Goal: Task Accomplishment & Management: Manage account settings

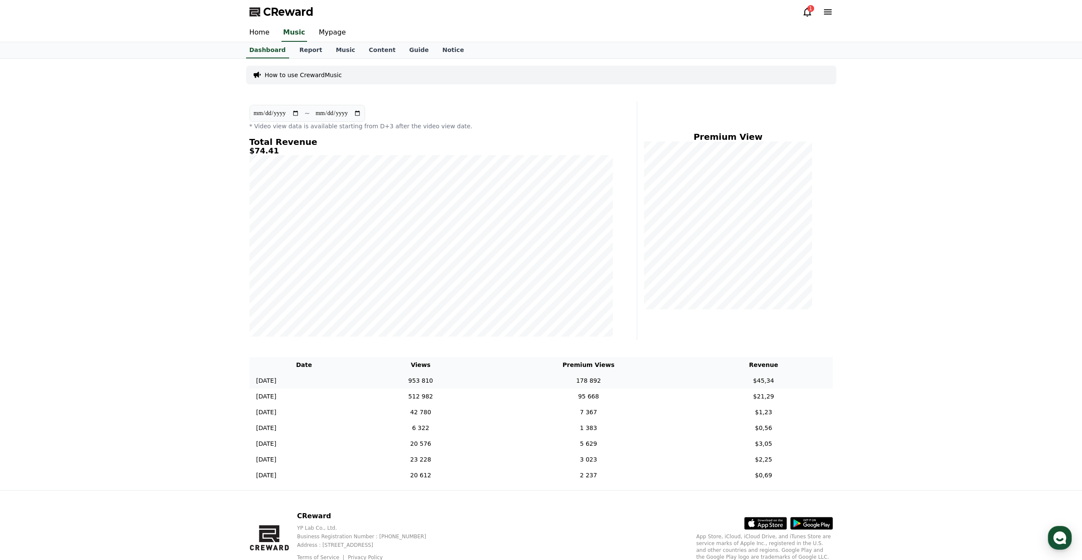
click at [637, 383] on td "178 892" at bounding box center [589, 381] width 212 height 16
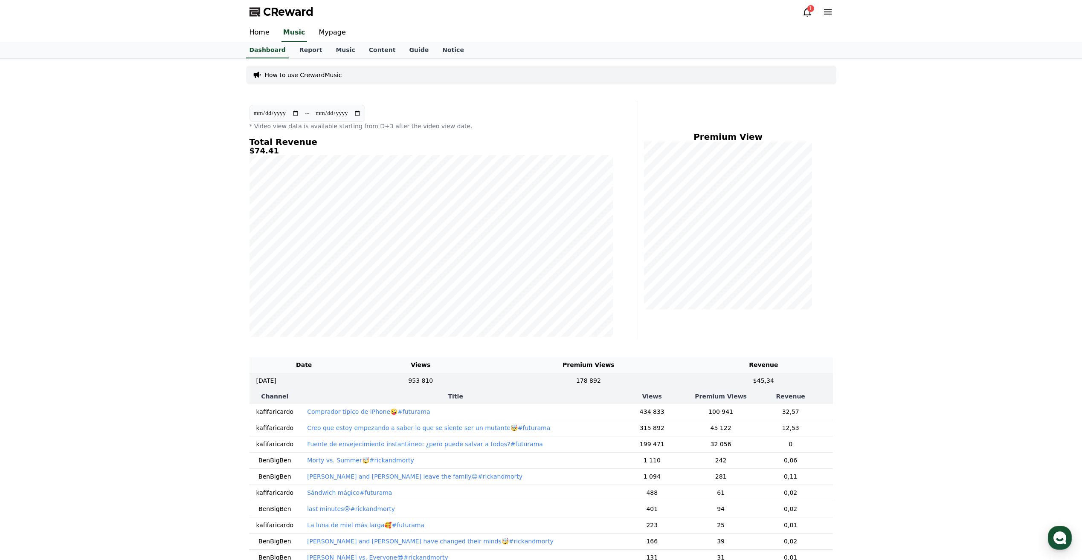
click at [419, 410] on td "Comprador típico de iPhone🤪#futurama" at bounding box center [455, 412] width 310 height 16
click at [390, 422] on td "Creo que estoy empezando a saber lo que se siente ser un mutante🤯#futurama" at bounding box center [455, 428] width 310 height 16
click at [386, 427] on p "Creo que estoy empezando a saber lo que se siente ser un mutante🤯#futurama" at bounding box center [428, 428] width 243 height 9
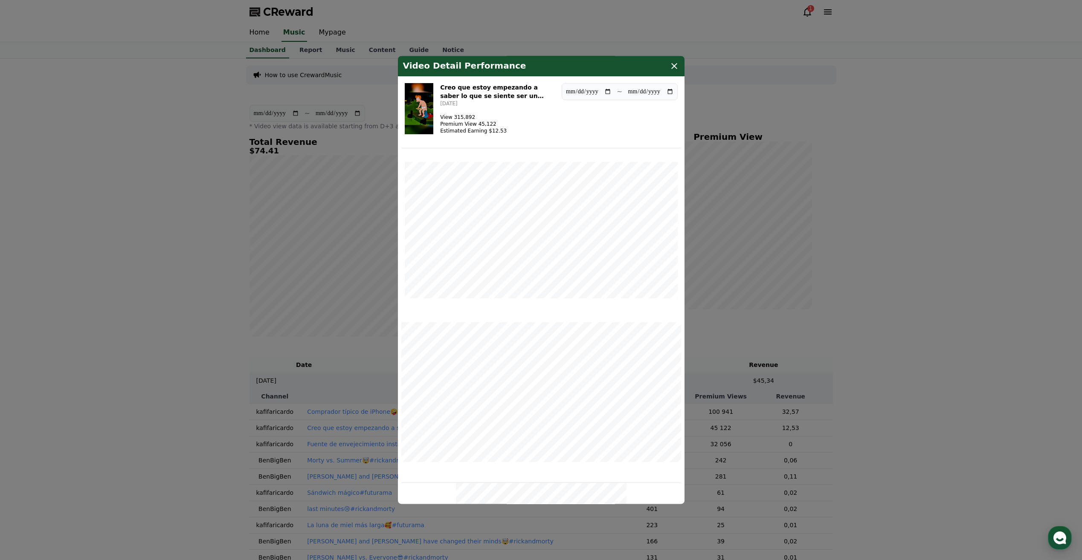
click at [674, 69] on icon "modal" at bounding box center [674, 66] width 10 height 10
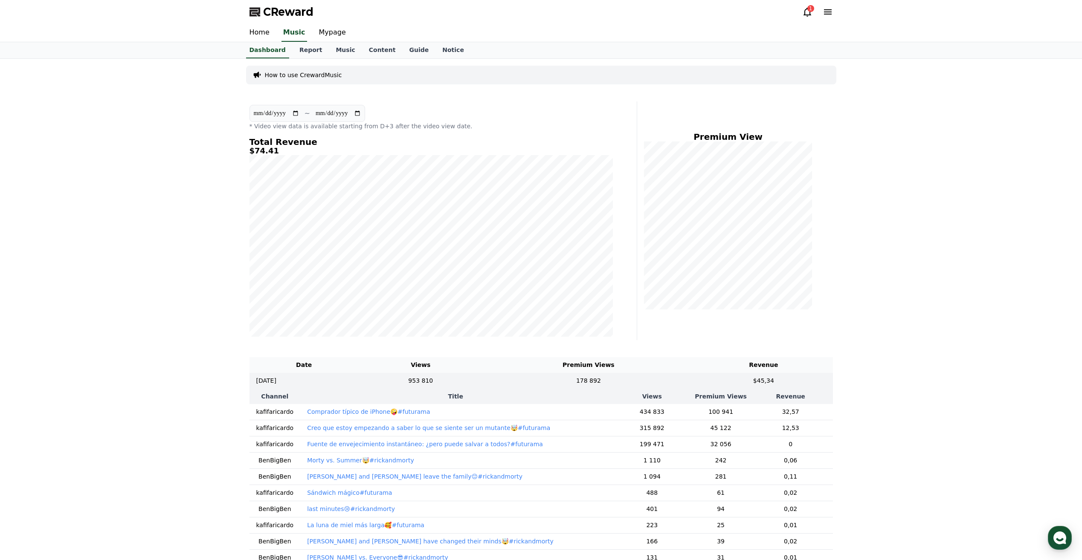
click at [380, 447] on p "Fuente de envejecimiento instantáneo: ¿pero puede salvar a todos?#futurama" at bounding box center [425, 444] width 236 height 9
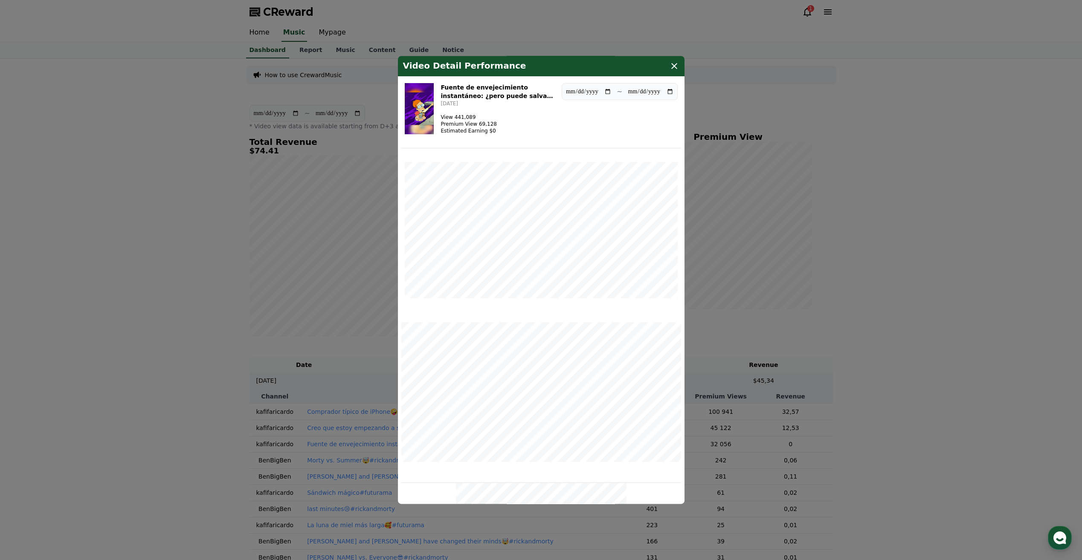
click at [667, 63] on div "Video Detail Performance" at bounding box center [541, 66] width 286 height 20
drag, startPoint x: 668, startPoint y: 63, endPoint x: 672, endPoint y: 63, distance: 4.7
click at [668, 63] on div "Video Detail Performance" at bounding box center [541, 66] width 286 height 20
click at [674, 63] on icon "modal" at bounding box center [674, 66] width 10 height 10
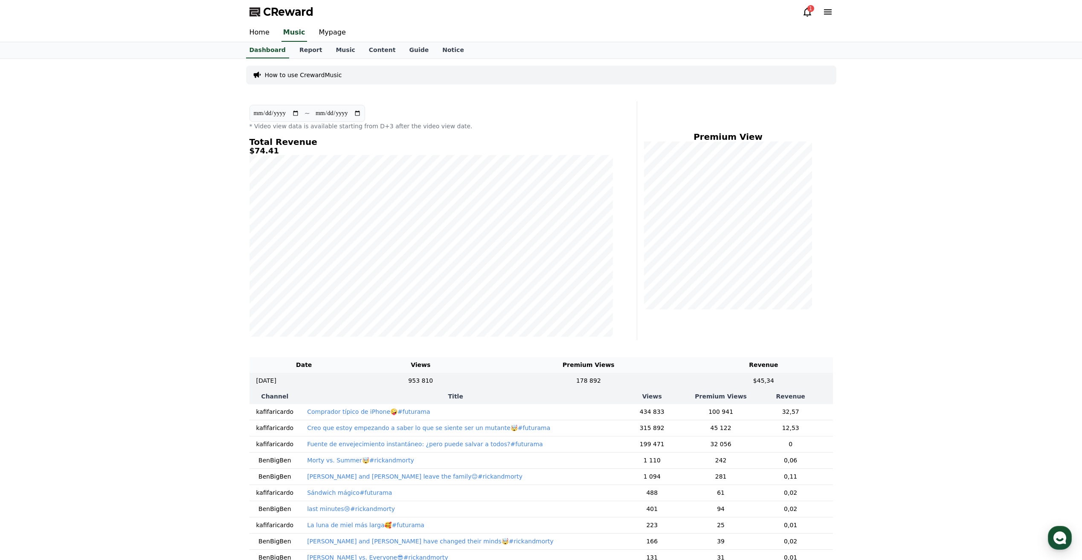
click at [903, 365] on div "**********" at bounding box center [541, 371] width 1082 height 625
click at [876, 284] on div "**********" at bounding box center [541, 371] width 1082 height 625
click at [912, 346] on div "**********" at bounding box center [541, 371] width 1082 height 625
click at [483, 385] on td "953 810" at bounding box center [421, 381] width 124 height 16
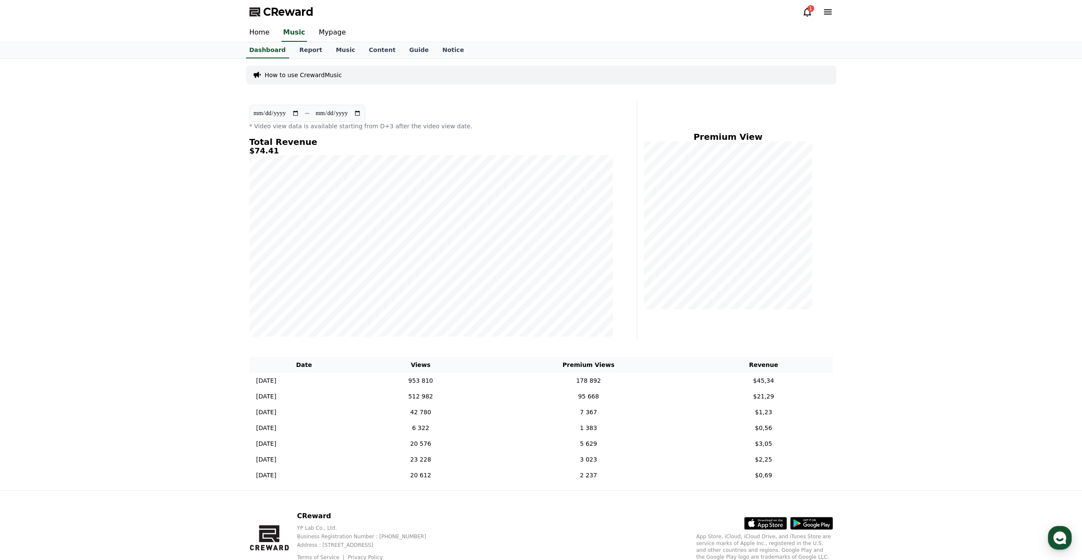
click at [809, 12] on icon at bounding box center [807, 12] width 10 height 10
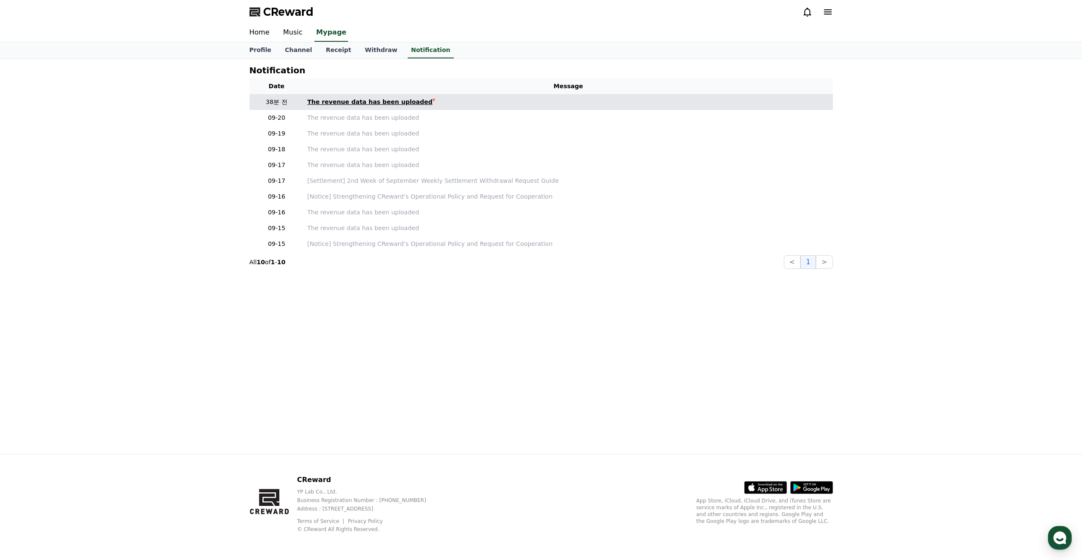
click at [372, 103] on div "The revenue data has been uploaded" at bounding box center [369, 102] width 125 height 9
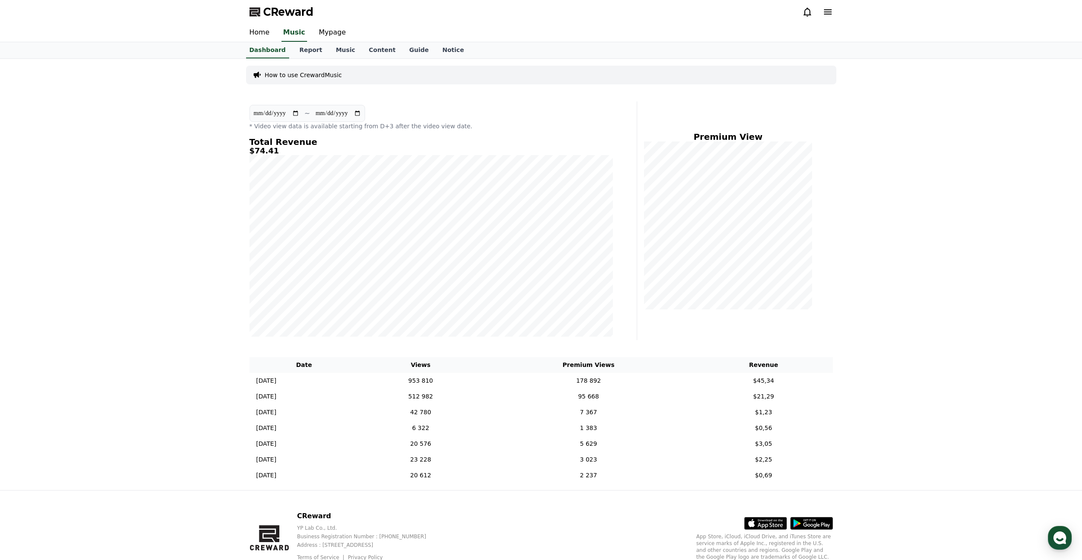
click at [915, 248] on div "**********" at bounding box center [541, 274] width 1082 height 431
click at [463, 379] on td "953 810" at bounding box center [421, 381] width 124 height 16
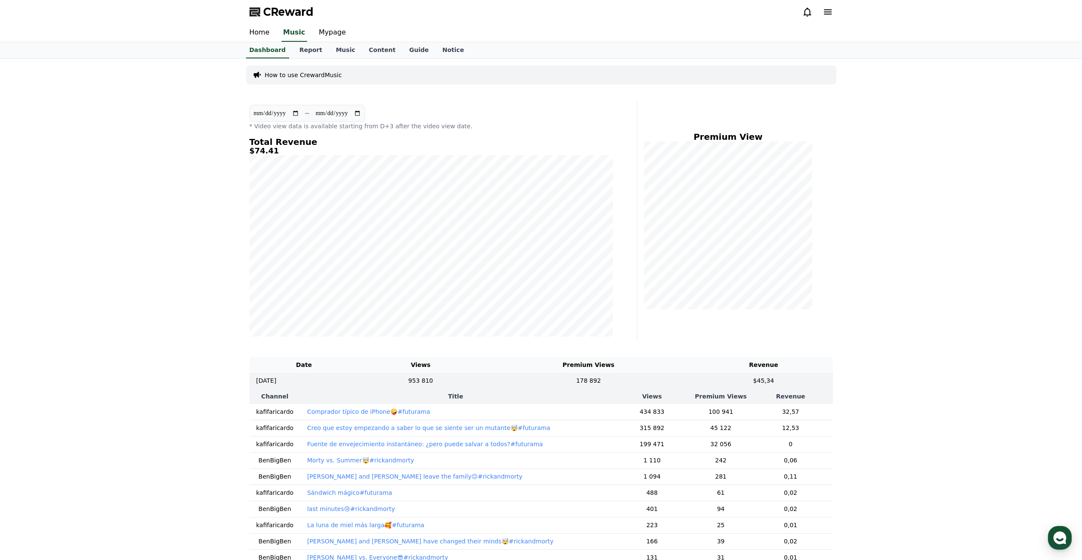
click at [396, 434] on td "Creo que estoy empezando a saber lo que se siente ser un mutante🤯#futurama" at bounding box center [455, 428] width 310 height 16
click at [396, 431] on p "Creo que estoy empezando a saber lo que se siente ser un mutante🤯#futurama" at bounding box center [428, 428] width 243 height 9
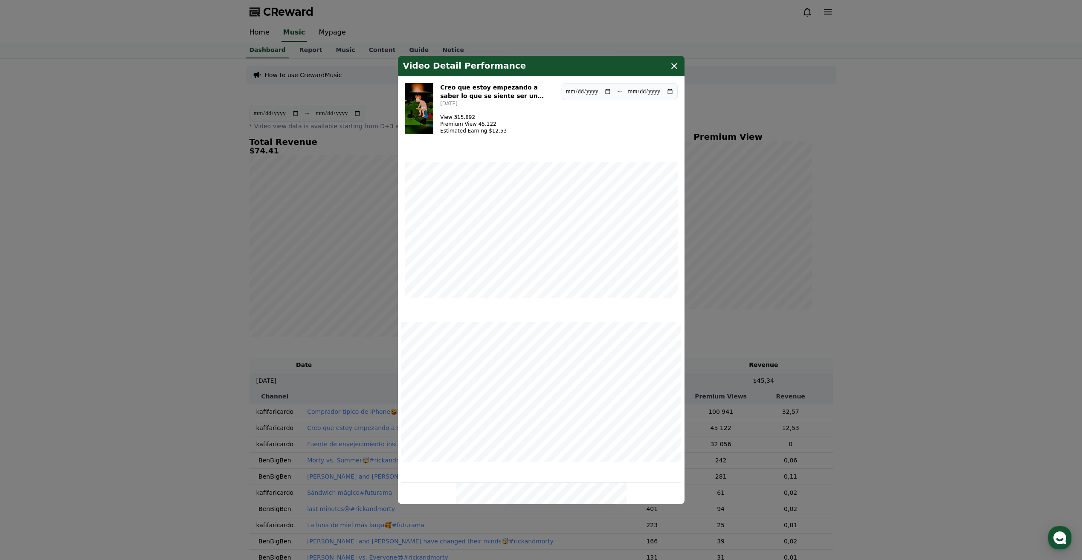
click at [671, 68] on icon "modal" at bounding box center [674, 66] width 10 height 10
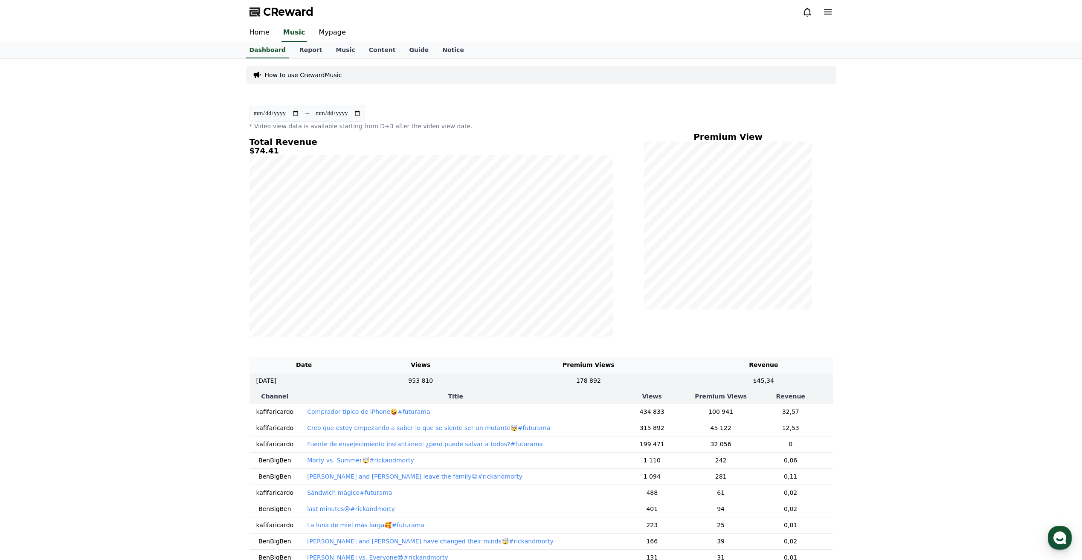
click at [468, 424] on p "Creo que estoy empezando a saber lo que se siente ser un mutante🤯#futurama" at bounding box center [428, 428] width 243 height 9
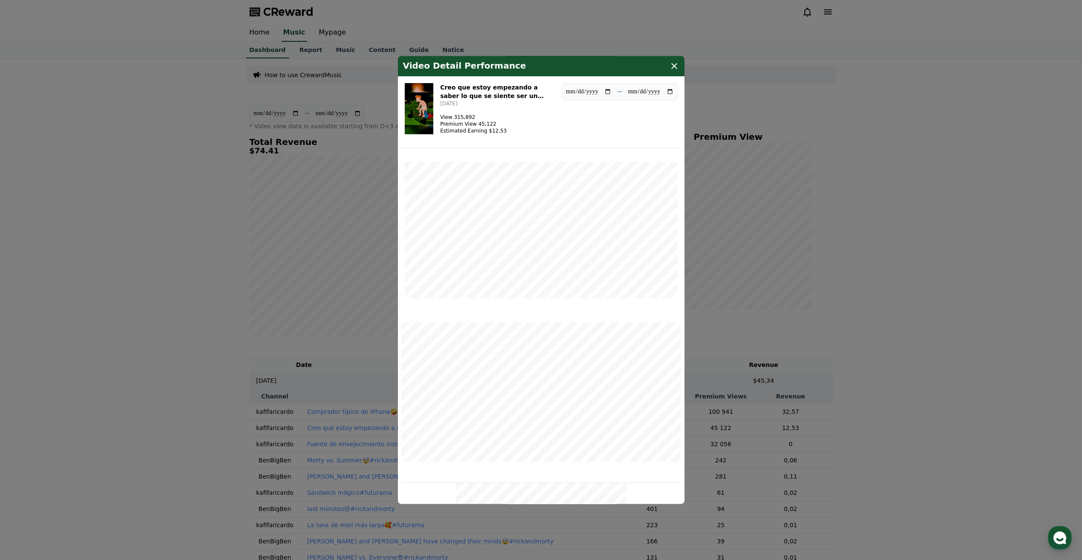
click at [676, 64] on icon "modal" at bounding box center [674, 66] width 6 height 6
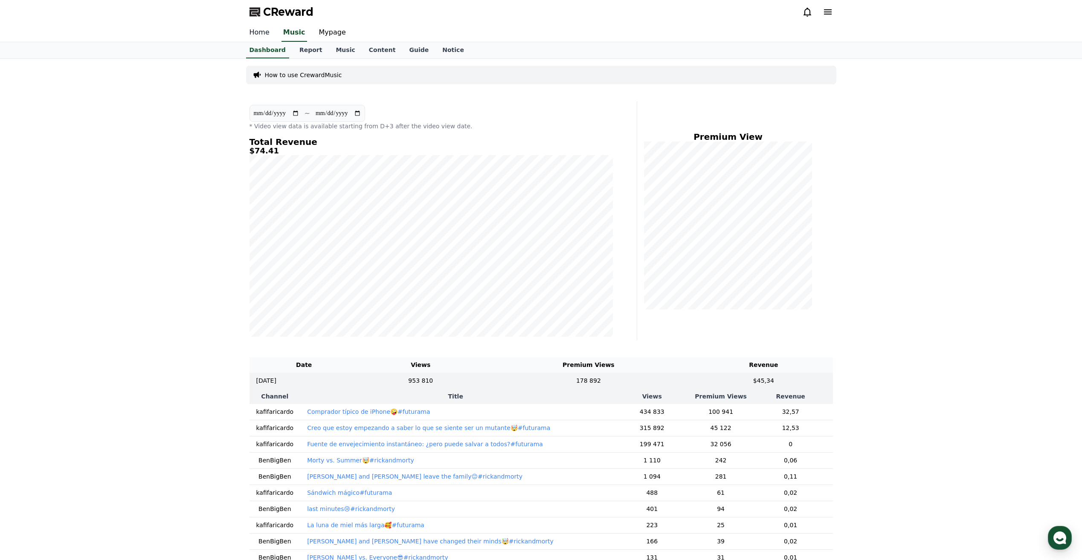
click at [262, 29] on link "Home" at bounding box center [260, 33] width 34 height 18
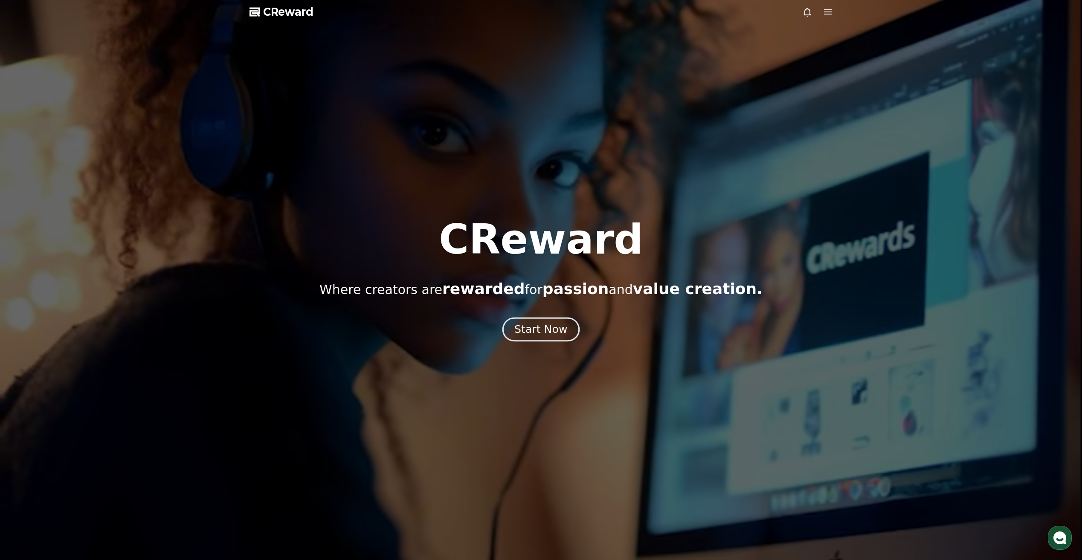
click at [547, 333] on div "Start Now" at bounding box center [540, 329] width 53 height 14
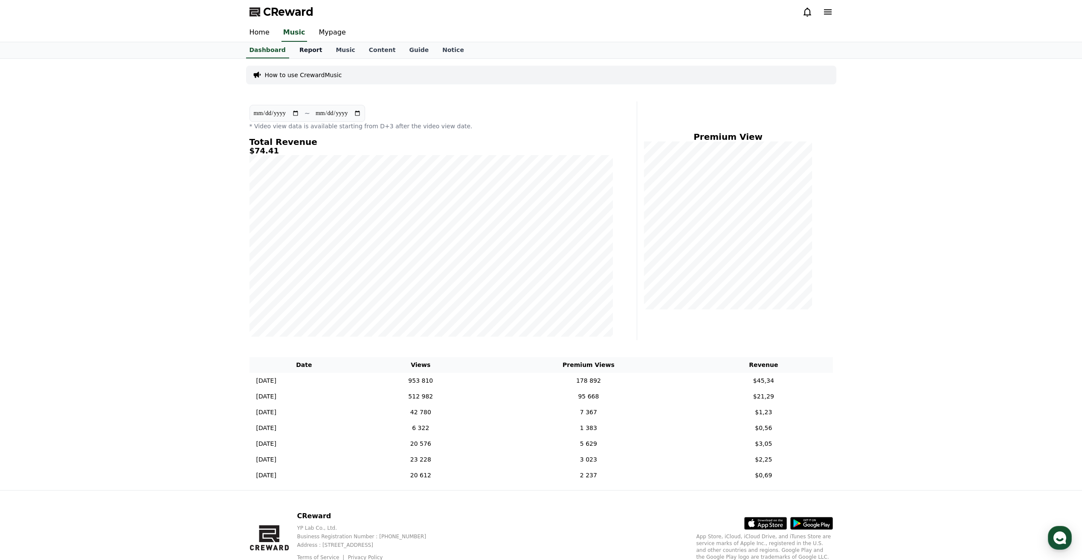
click at [298, 57] on link "Report" at bounding box center [310, 50] width 37 height 16
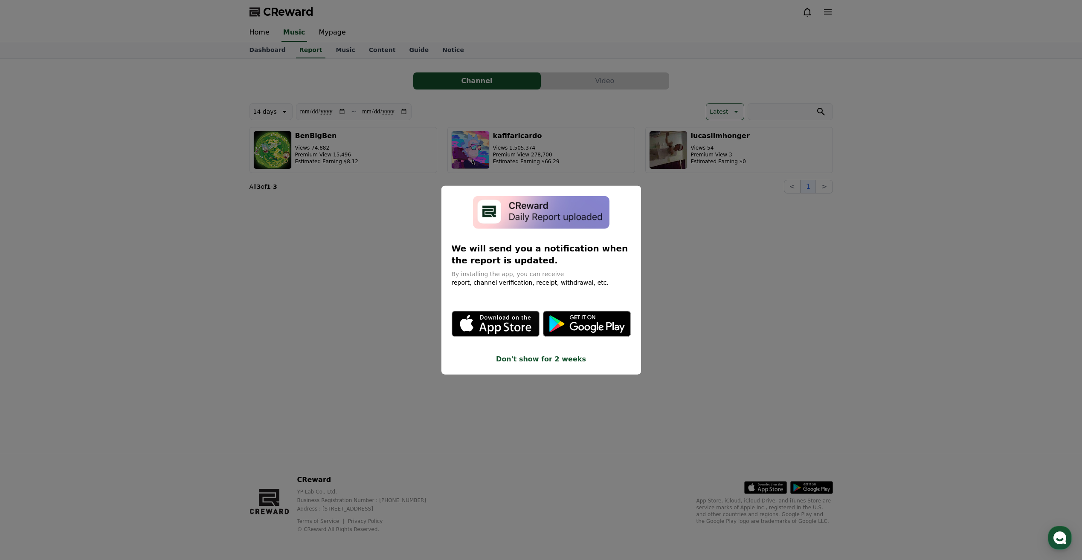
click at [374, 287] on button "close modal" at bounding box center [541, 280] width 1082 height 560
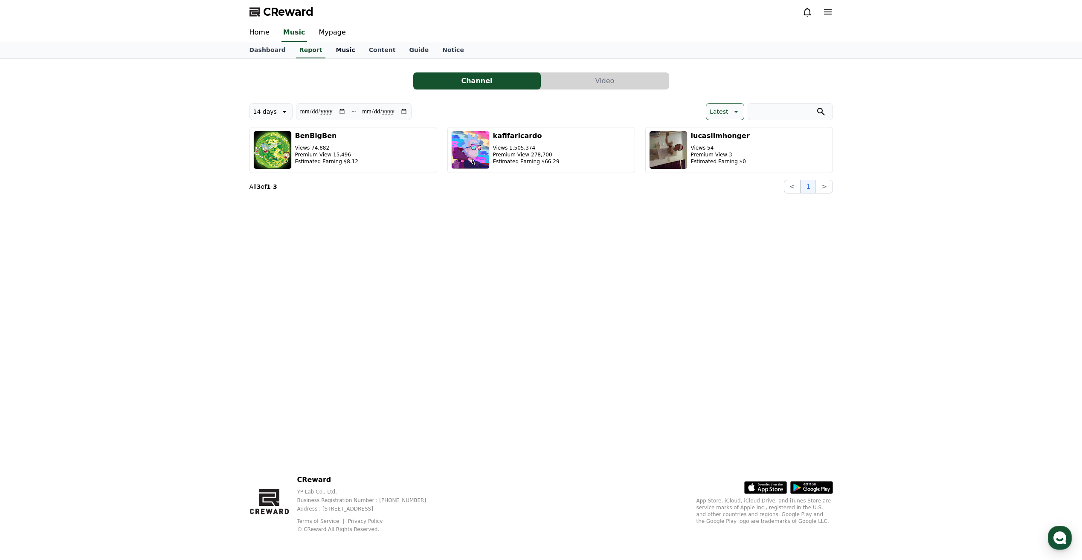
click at [335, 53] on link "Music" at bounding box center [345, 50] width 33 height 16
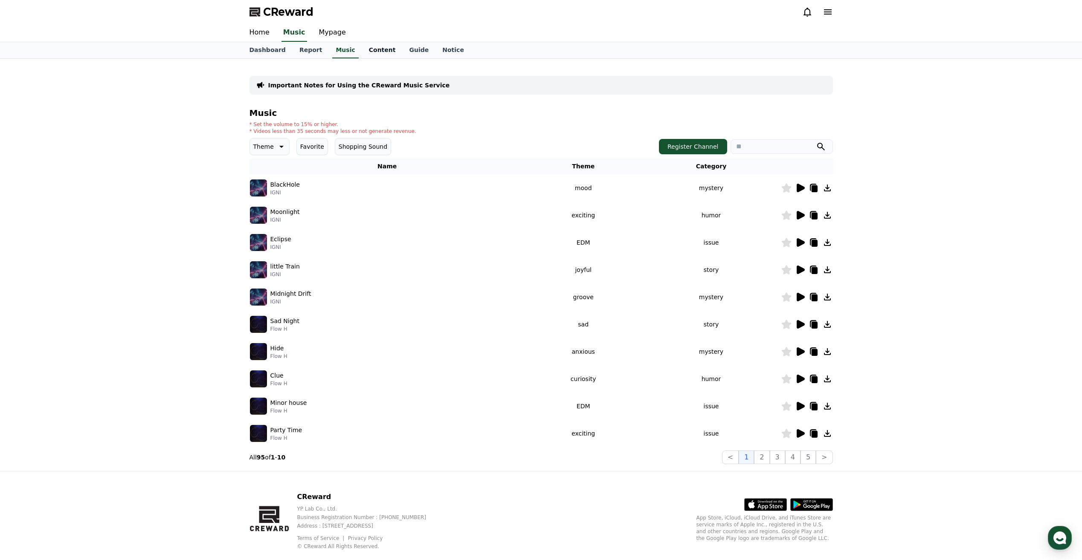
click at [374, 51] on link "Content" at bounding box center [382, 50] width 40 height 16
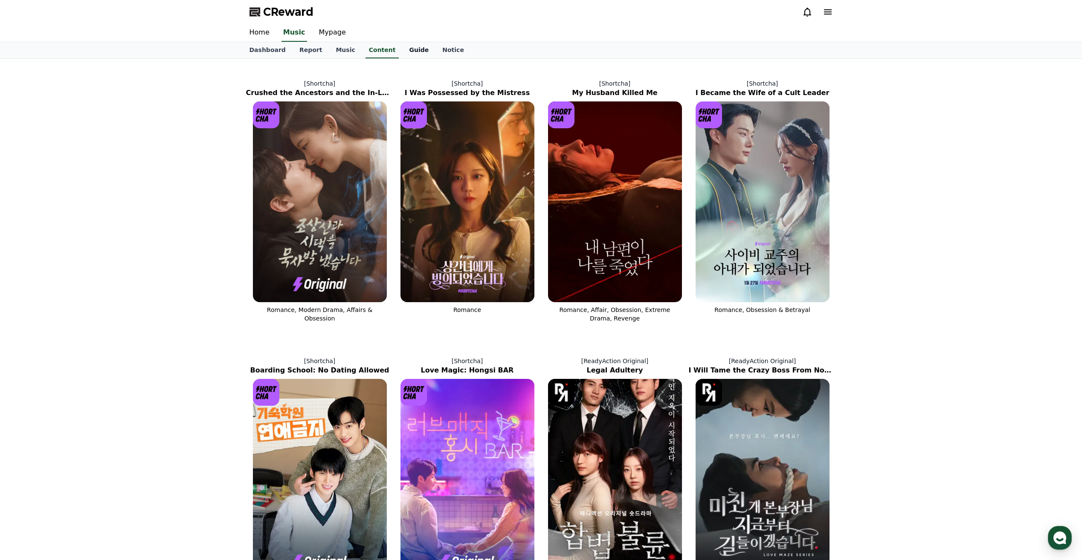
click at [402, 51] on link "Guide" at bounding box center [418, 50] width 33 height 16
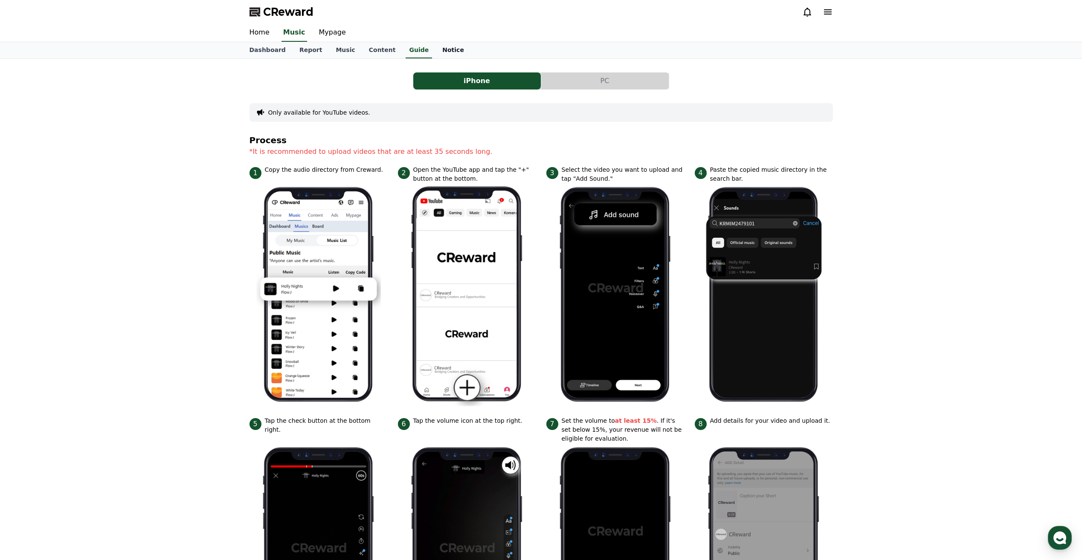
click at [435, 55] on link "Notice" at bounding box center [452, 50] width 35 height 16
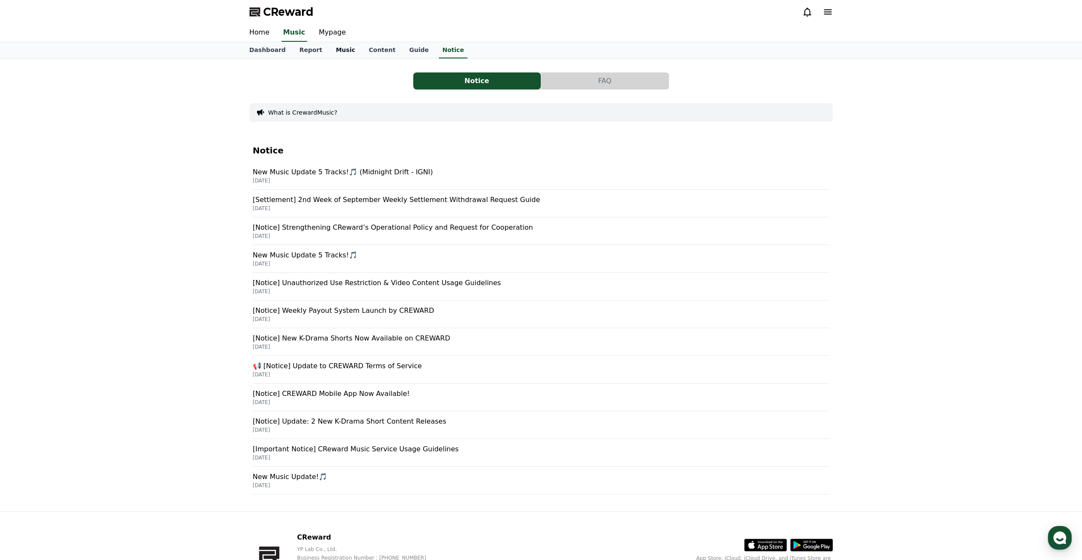
click at [332, 53] on link "Music" at bounding box center [345, 50] width 33 height 16
click at [304, 51] on link "Report" at bounding box center [310, 50] width 37 height 16
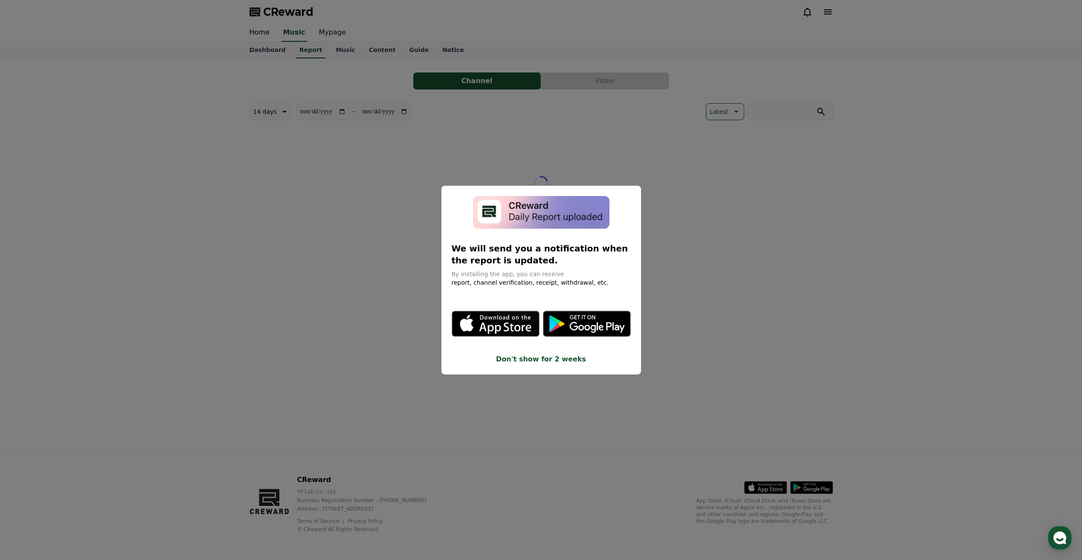
click at [330, 31] on button "close modal" at bounding box center [541, 280] width 1082 height 560
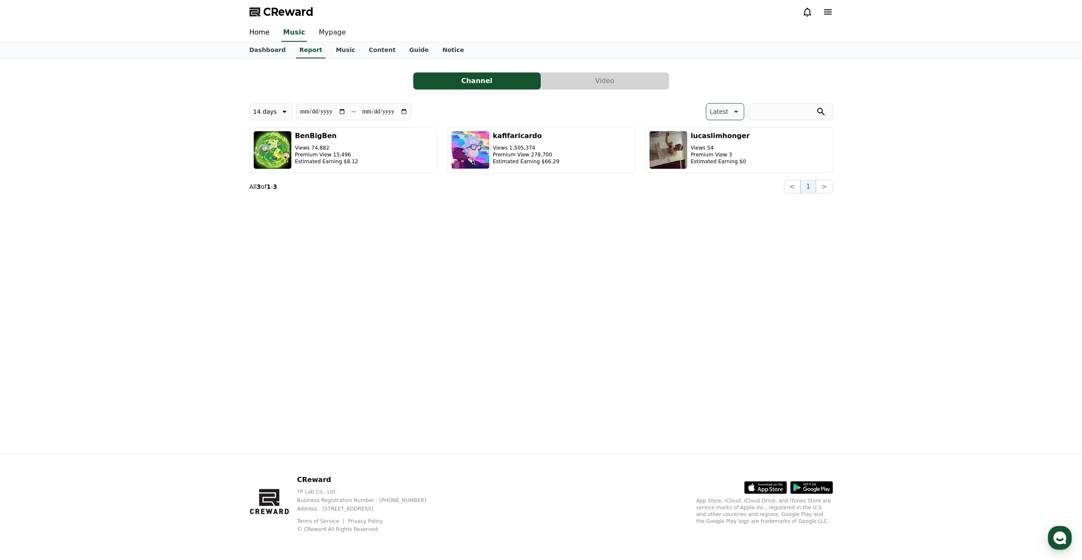
click at [324, 36] on link "Mypage" at bounding box center [332, 33] width 40 height 18
select select "**********"
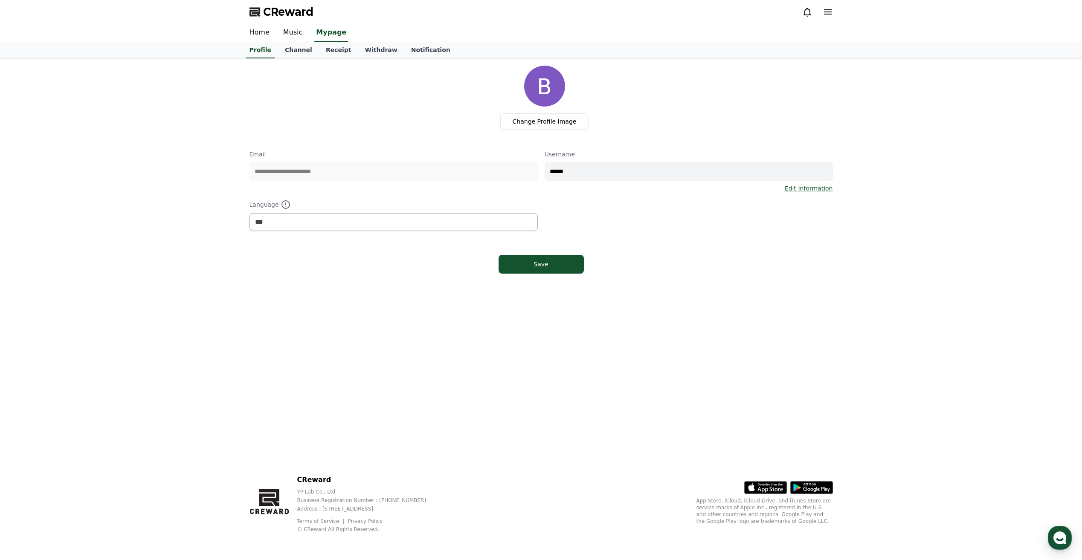
click at [258, 33] on link "Home" at bounding box center [260, 33] width 34 height 18
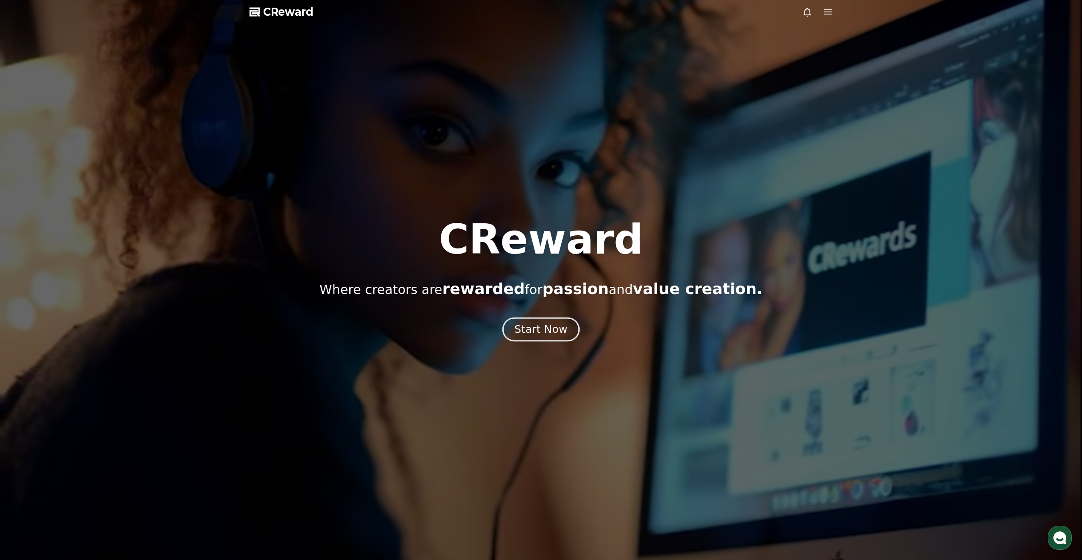
click at [552, 338] on button "Start Now" at bounding box center [540, 330] width 77 height 24
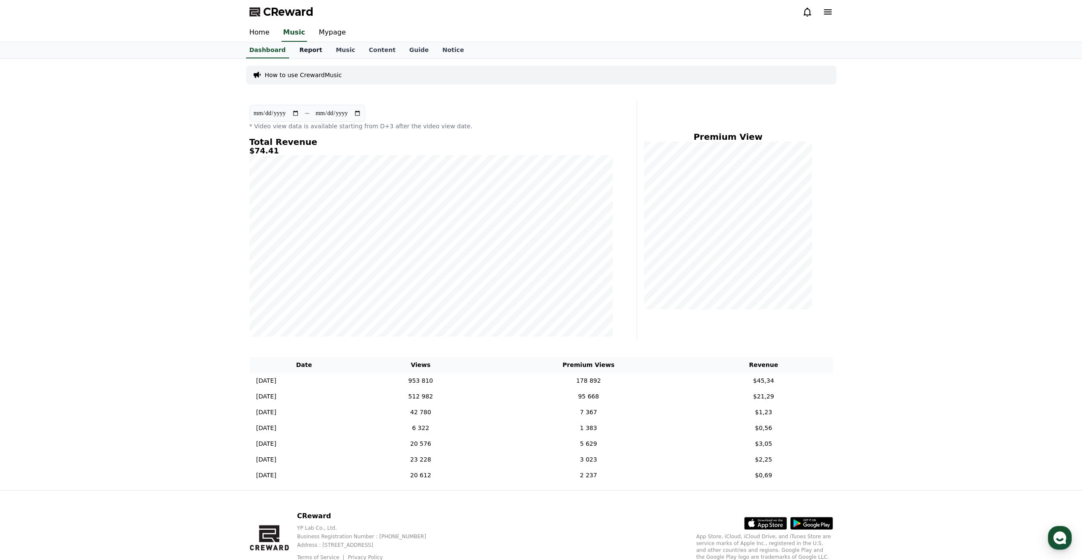
click at [297, 49] on link "Report" at bounding box center [310, 50] width 37 height 16
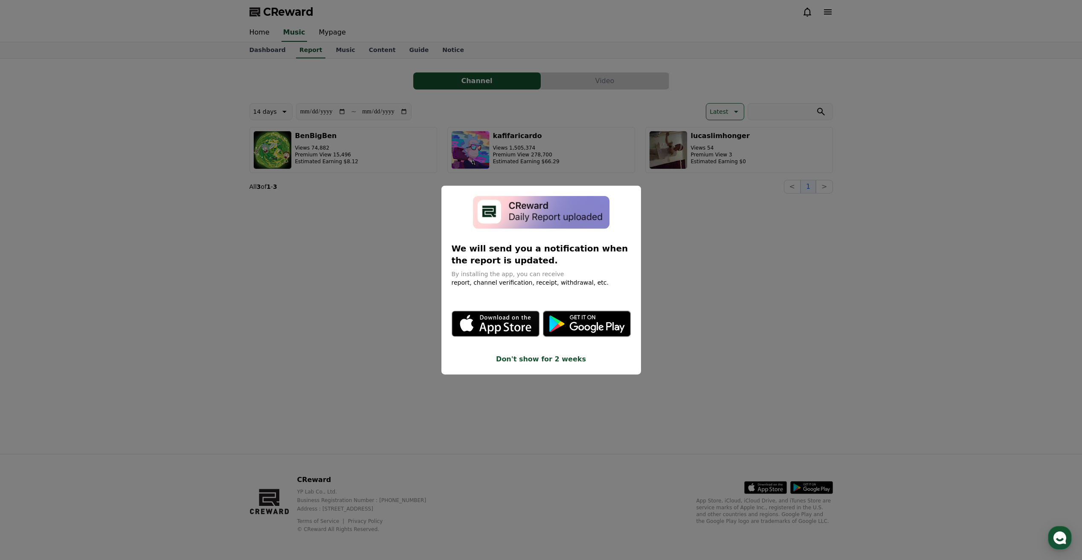
drag, startPoint x: 328, startPoint y: 269, endPoint x: 341, endPoint y: 278, distance: 15.6
click at [328, 269] on button "close modal" at bounding box center [541, 280] width 1082 height 560
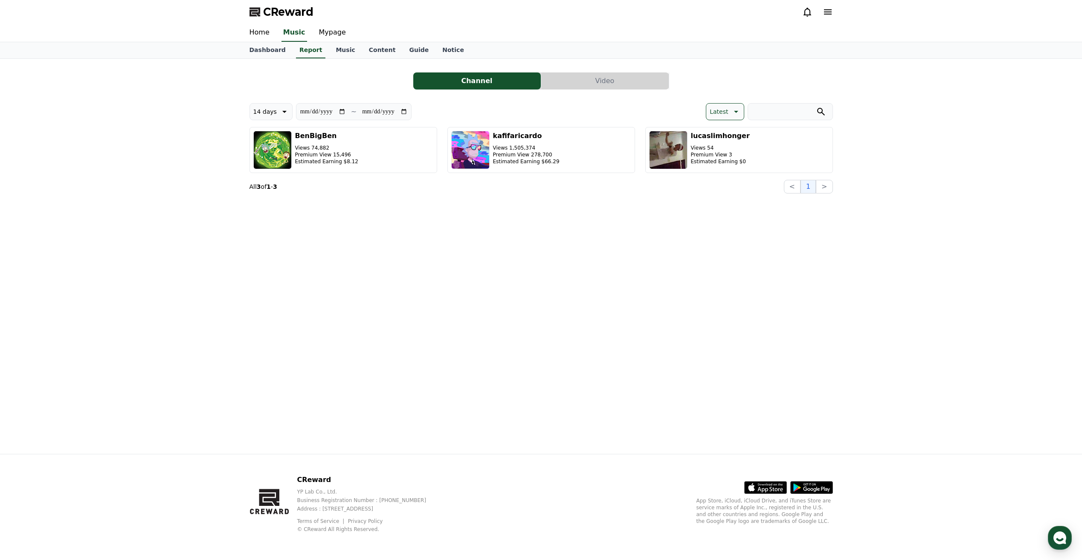
click at [832, 13] on div "CReward" at bounding box center [541, 12] width 597 height 24
click at [831, 13] on icon at bounding box center [827, 12] width 10 height 10
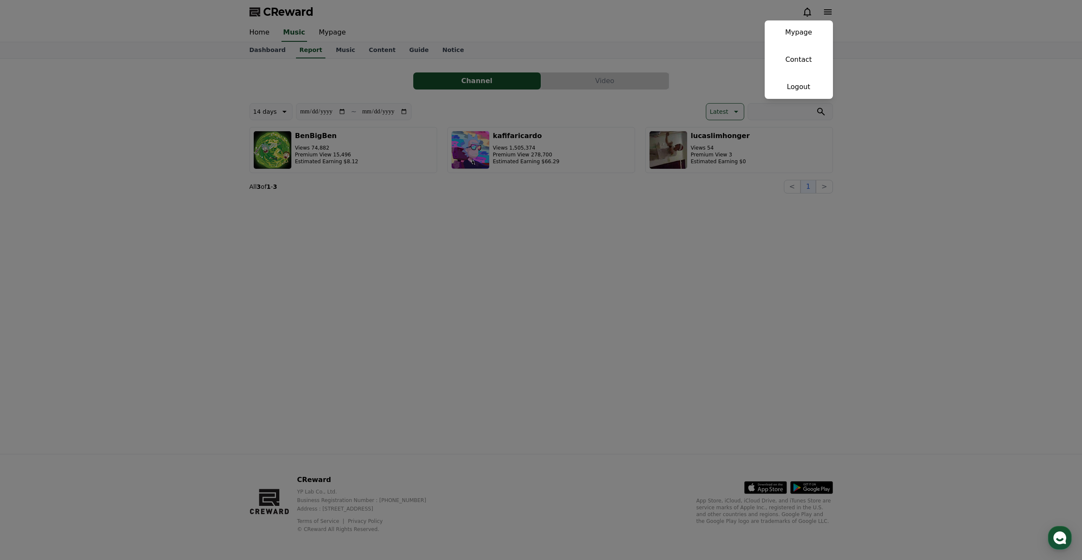
drag, startPoint x: 441, startPoint y: 235, endPoint x: 431, endPoint y: 202, distance: 34.0
click at [443, 234] on button "close" at bounding box center [541, 280] width 1082 height 560
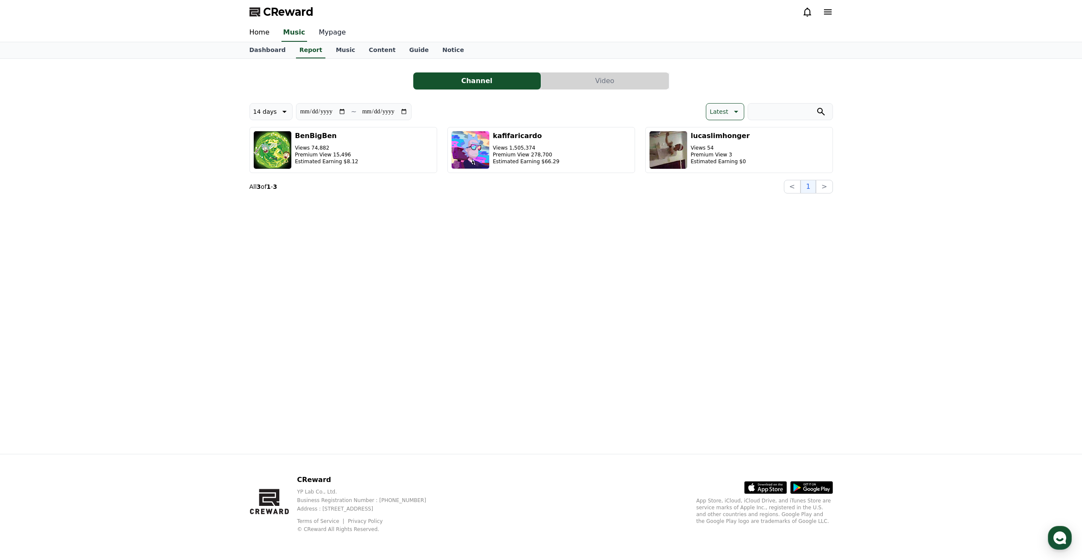
click at [330, 34] on link "Mypage" at bounding box center [332, 33] width 40 height 18
select select "**********"
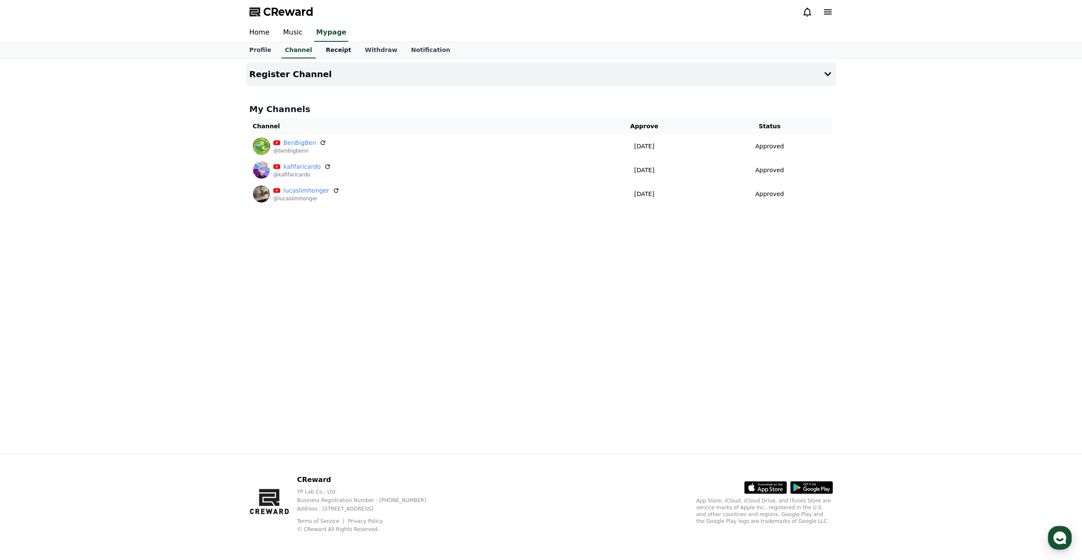
click at [337, 48] on link "Receipt" at bounding box center [338, 50] width 39 height 16
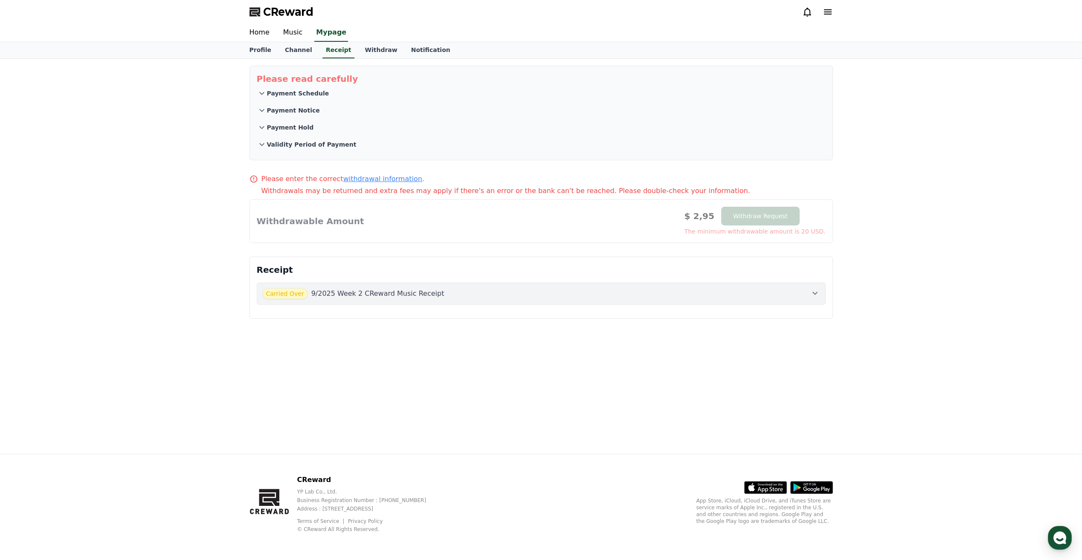
click at [312, 230] on div at bounding box center [541, 221] width 582 height 43
click at [822, 292] on button "Carried Over 9/2025 Week 2 CReward Music Receipt" at bounding box center [541, 294] width 569 height 22
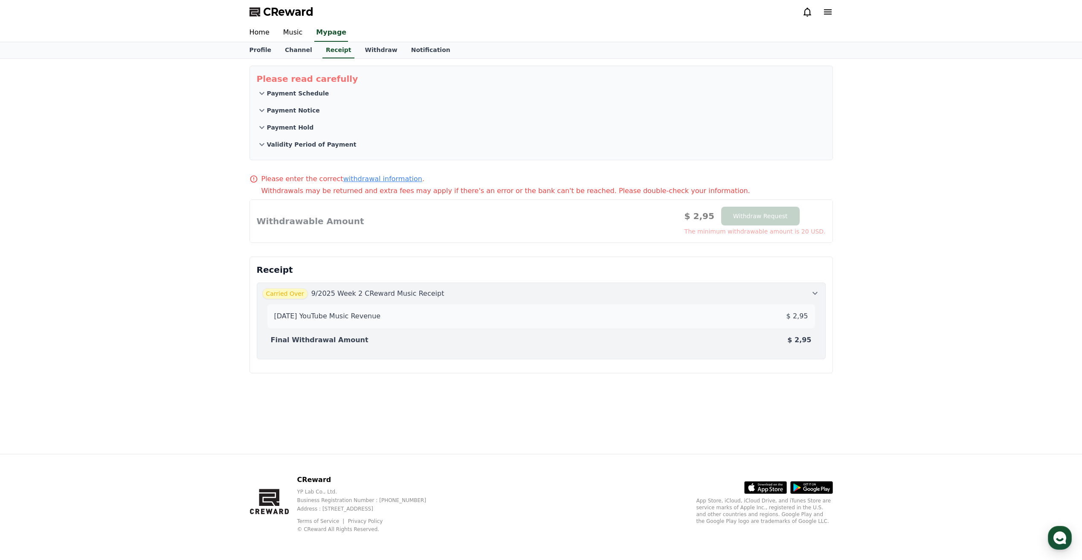
click at [817, 292] on icon at bounding box center [814, 293] width 5 height 3
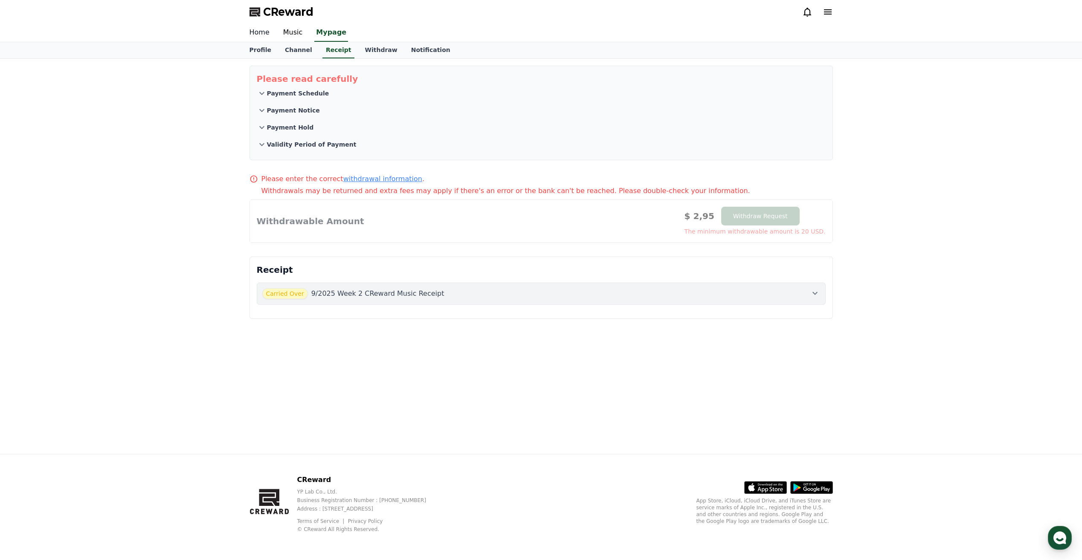
click at [259, 35] on link "Home" at bounding box center [260, 33] width 34 height 18
